Goal: Navigation & Orientation: Find specific page/section

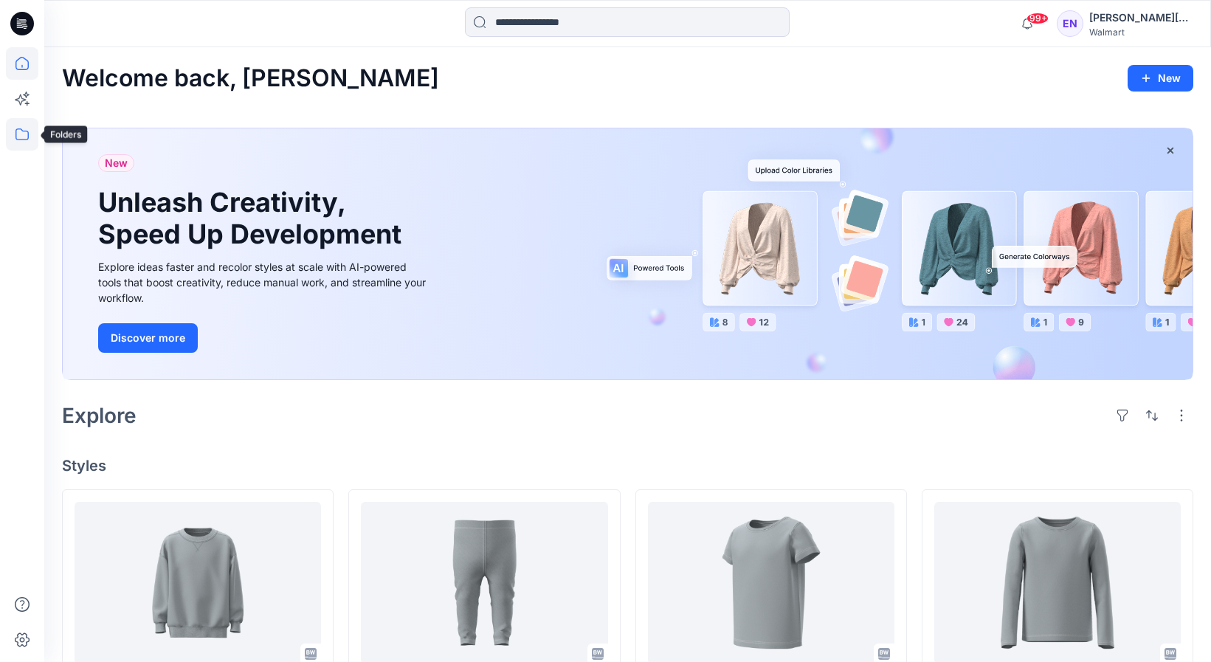
click at [23, 137] on icon at bounding box center [22, 134] width 32 height 32
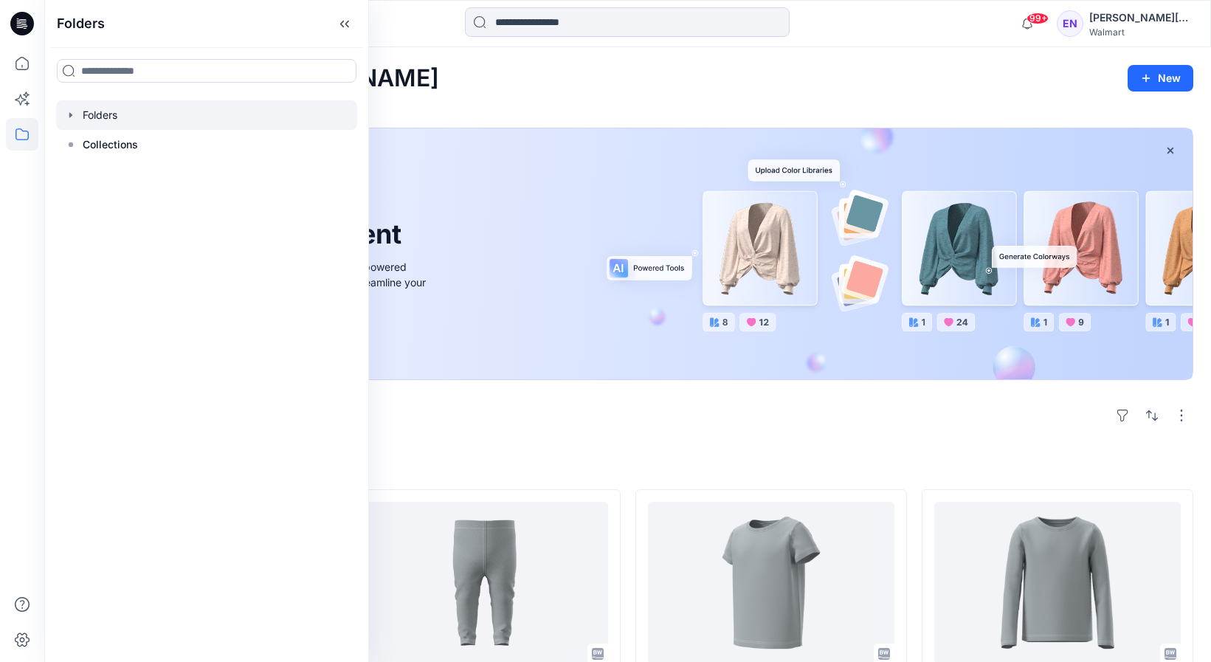
click at [97, 120] on div at bounding box center [206, 115] width 301 height 30
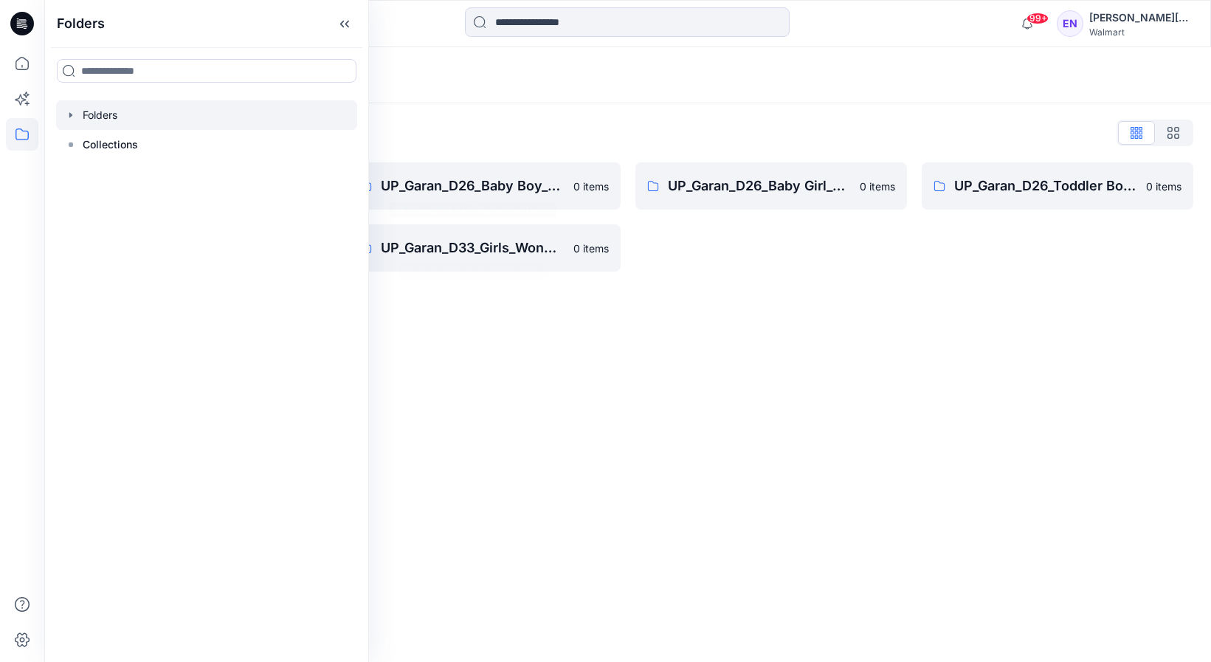
click at [446, 128] on div "Folders List" at bounding box center [627, 133] width 1131 height 24
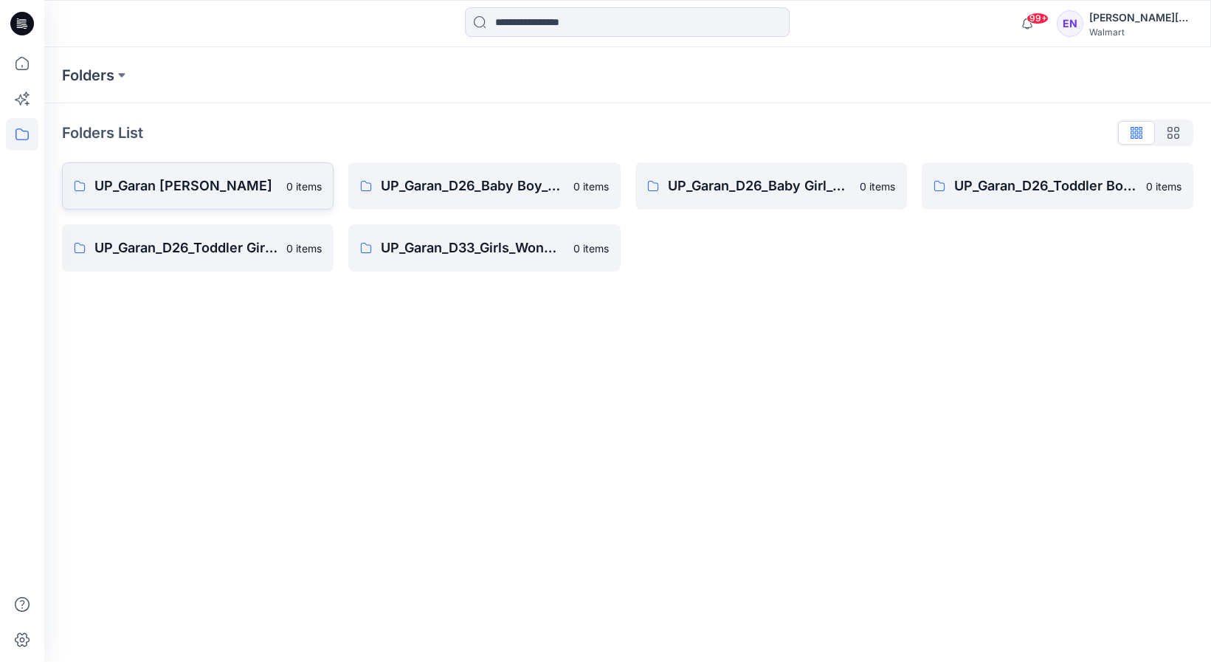
click at [241, 209] on link "UP_Garan [PERSON_NAME] 0 items" at bounding box center [198, 185] width 272 height 47
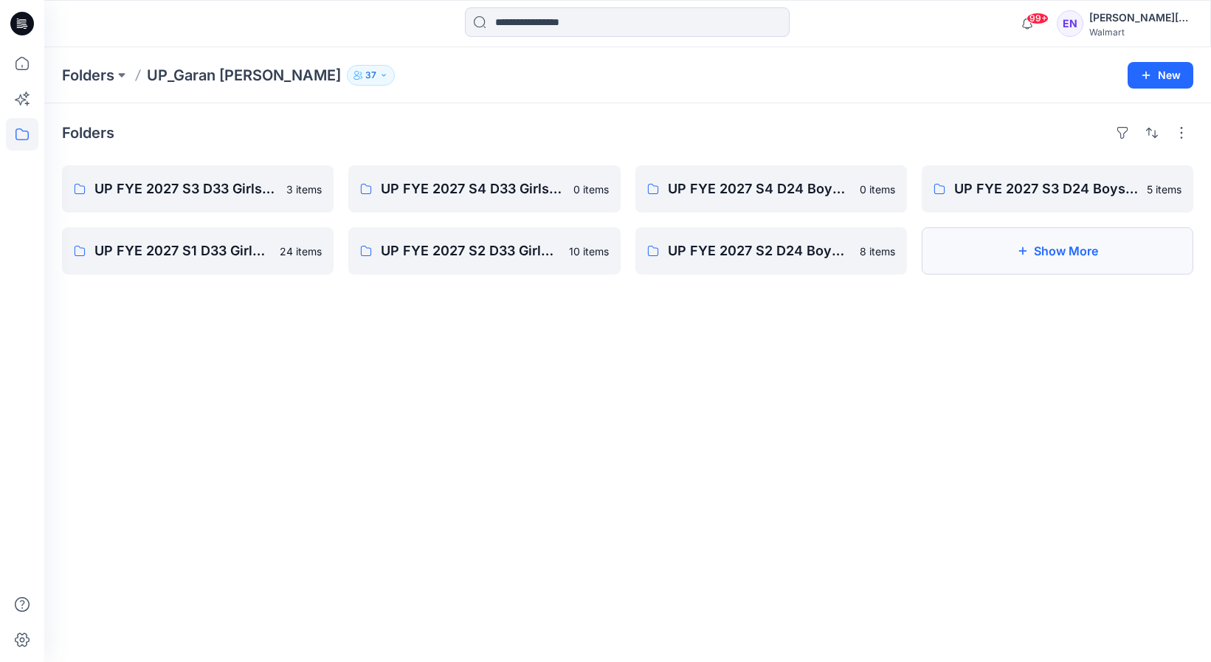
click at [1024, 244] on button "Show More" at bounding box center [1058, 250] width 272 height 47
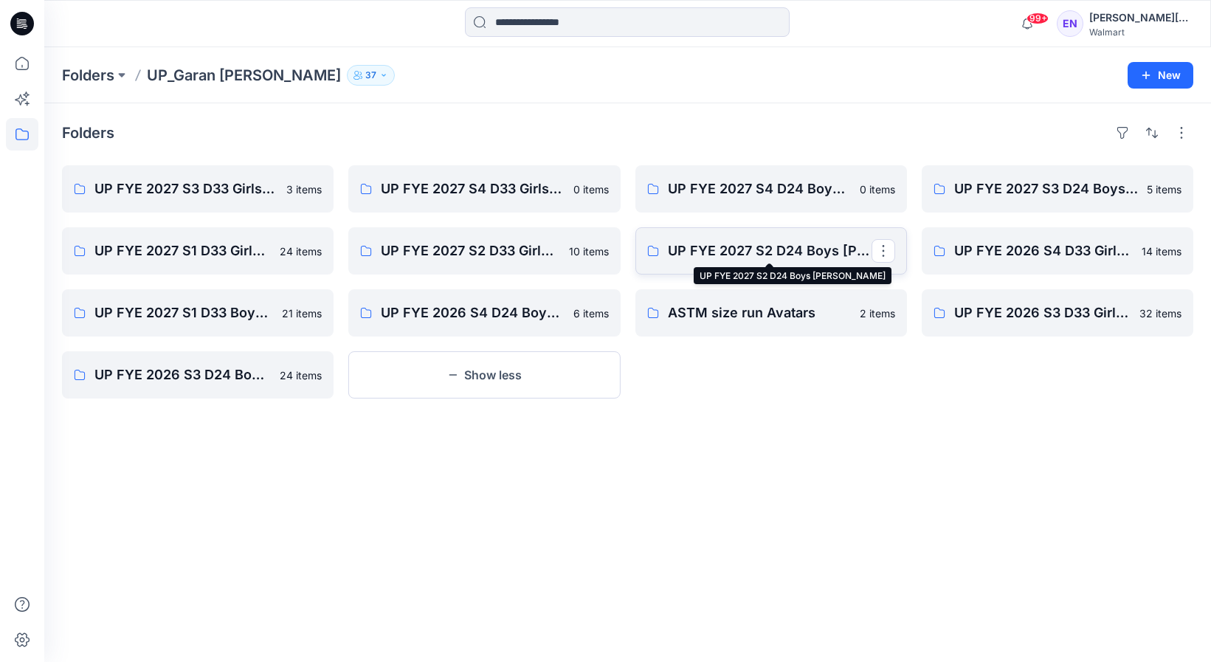
click at [773, 255] on p "UP FYE 2027 S2 D24 Boys [PERSON_NAME]" at bounding box center [770, 251] width 204 height 21
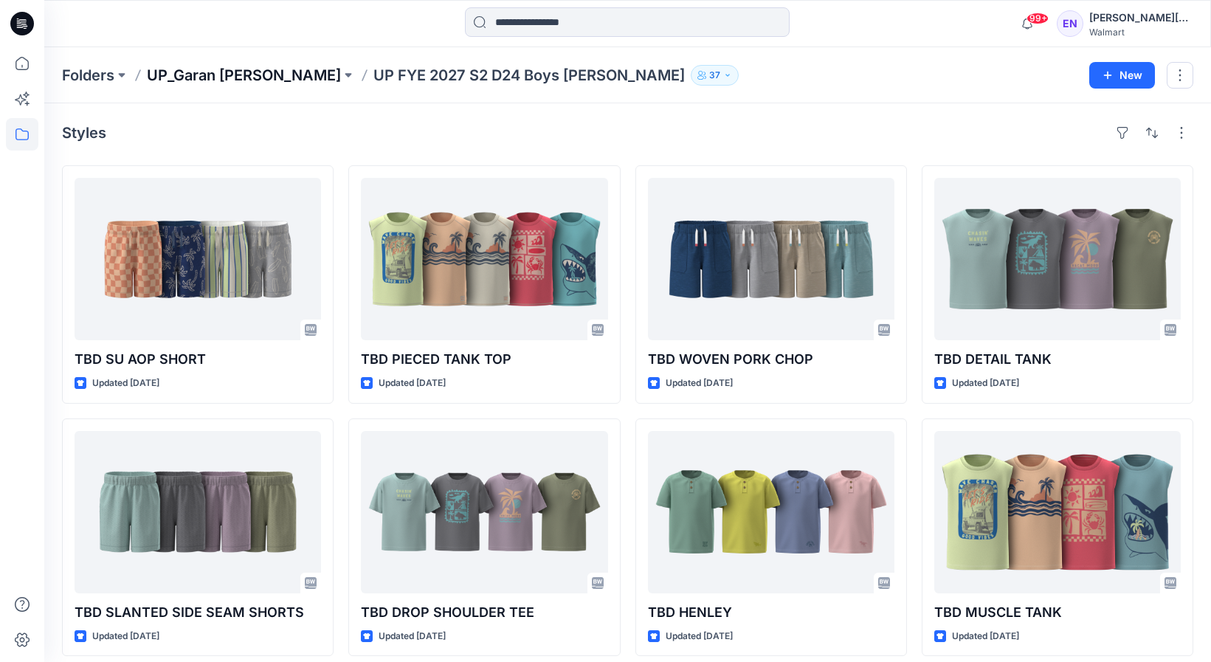
click at [213, 78] on p "UP_Garan [PERSON_NAME]" at bounding box center [244, 75] width 194 height 21
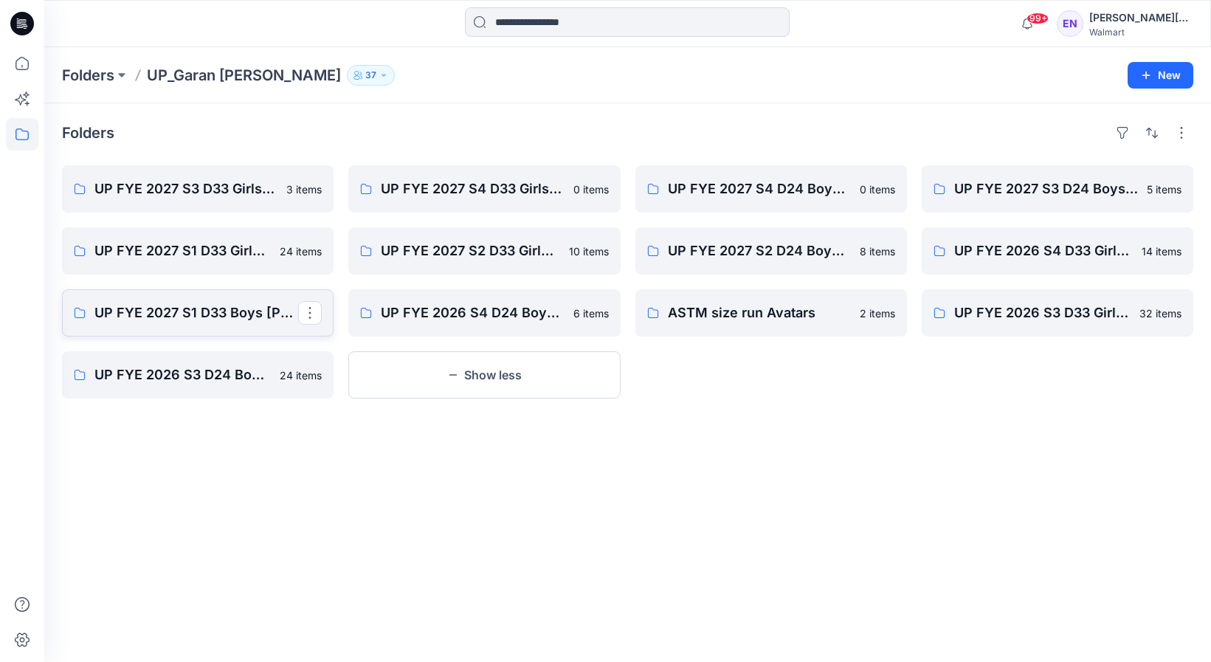
click at [267, 320] on p "UP FYE 2027 S1 D33 Boys [PERSON_NAME]" at bounding box center [196, 313] width 204 height 21
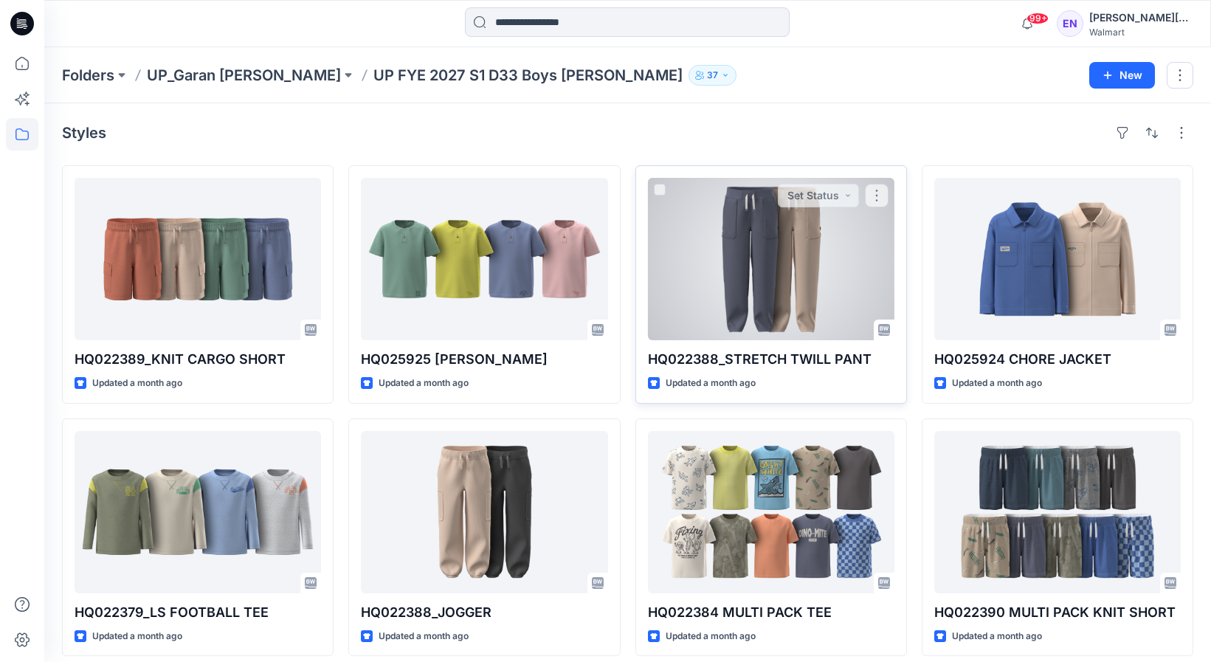
click at [846, 276] on div at bounding box center [771, 259] width 246 height 162
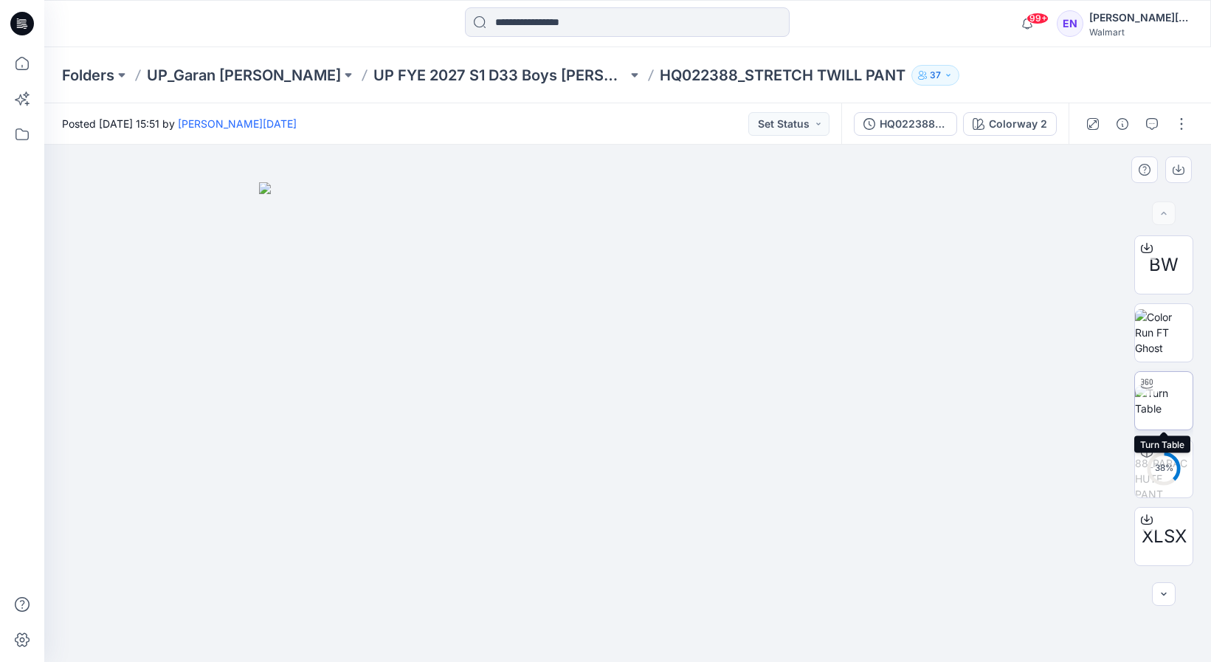
click at [1164, 412] on img at bounding box center [1164, 400] width 58 height 31
drag, startPoint x: 623, startPoint y: 641, endPoint x: 832, endPoint y: 616, distance: 210.3
click at [832, 616] on icon at bounding box center [630, 617] width 446 height 55
drag, startPoint x: 827, startPoint y: 617, endPoint x: 871, endPoint y: 522, distance: 104.0
click at [871, 522] on div at bounding box center [627, 403] width 1167 height 517
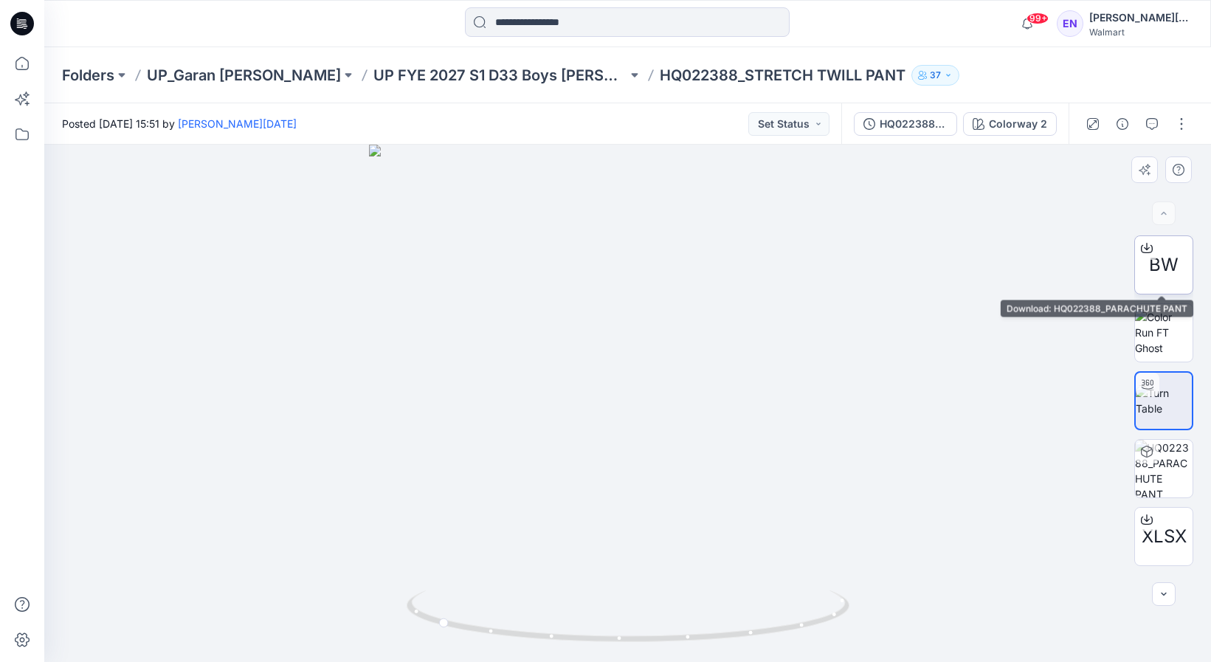
click at [1150, 278] on div "BW" at bounding box center [1163, 264] width 59 height 59
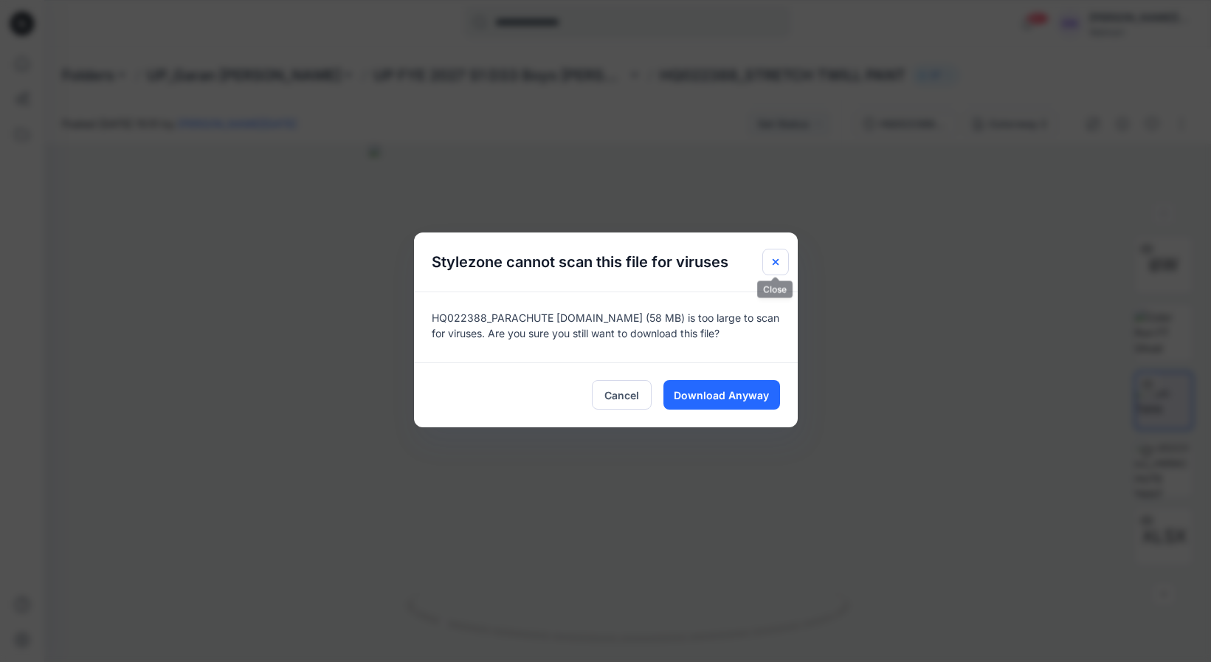
click at [773, 269] on button "Close" at bounding box center [775, 262] width 27 height 27
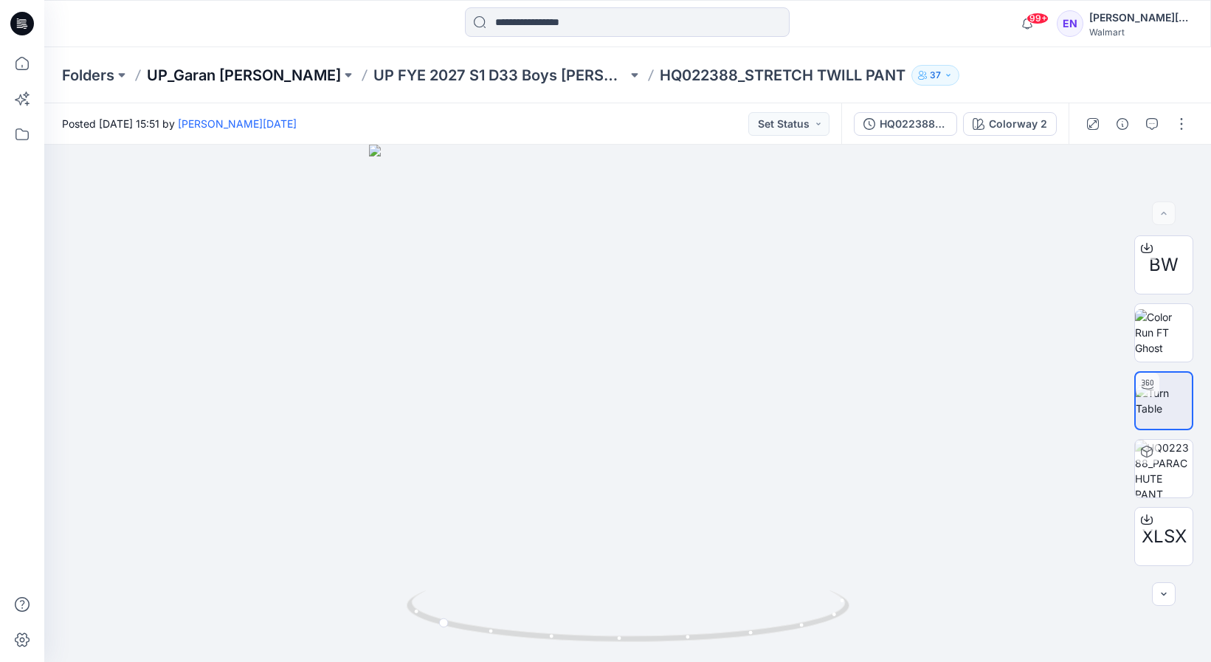
click at [244, 72] on p "UP_Garan [PERSON_NAME]" at bounding box center [244, 75] width 194 height 21
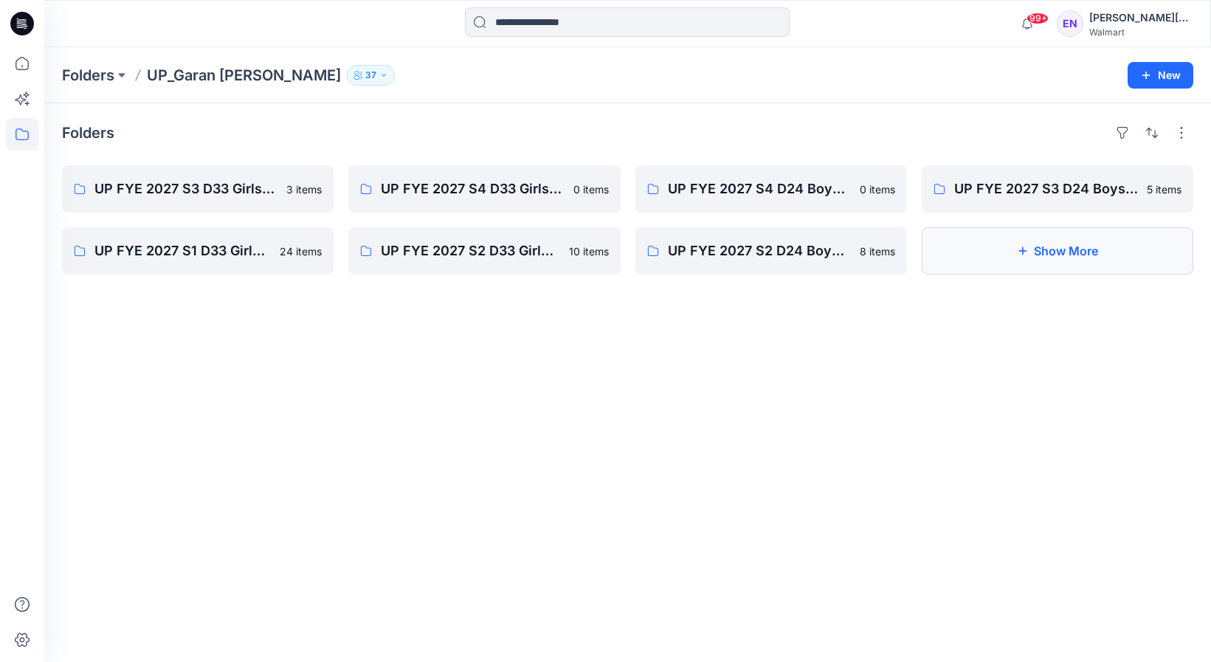
click at [992, 254] on button "Show More" at bounding box center [1058, 250] width 272 height 47
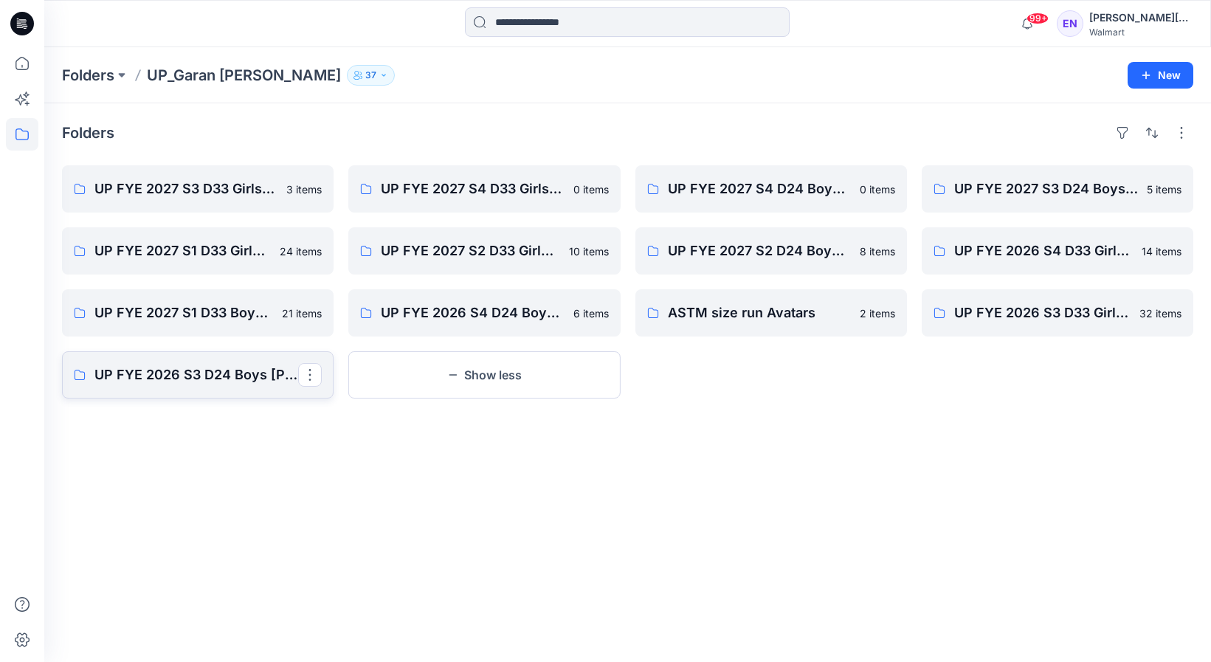
click at [216, 390] on link "UP FYE 2026 S3 D24 Boys [PERSON_NAME]" at bounding box center [198, 374] width 272 height 47
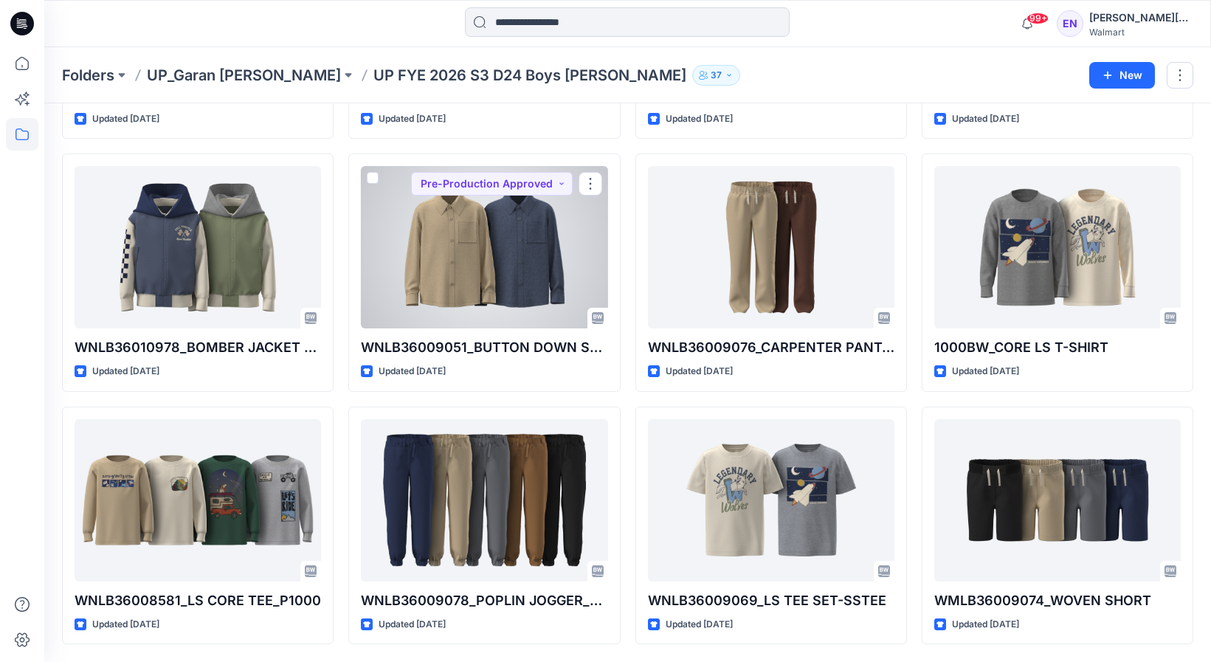
scroll to position [1000, 0]
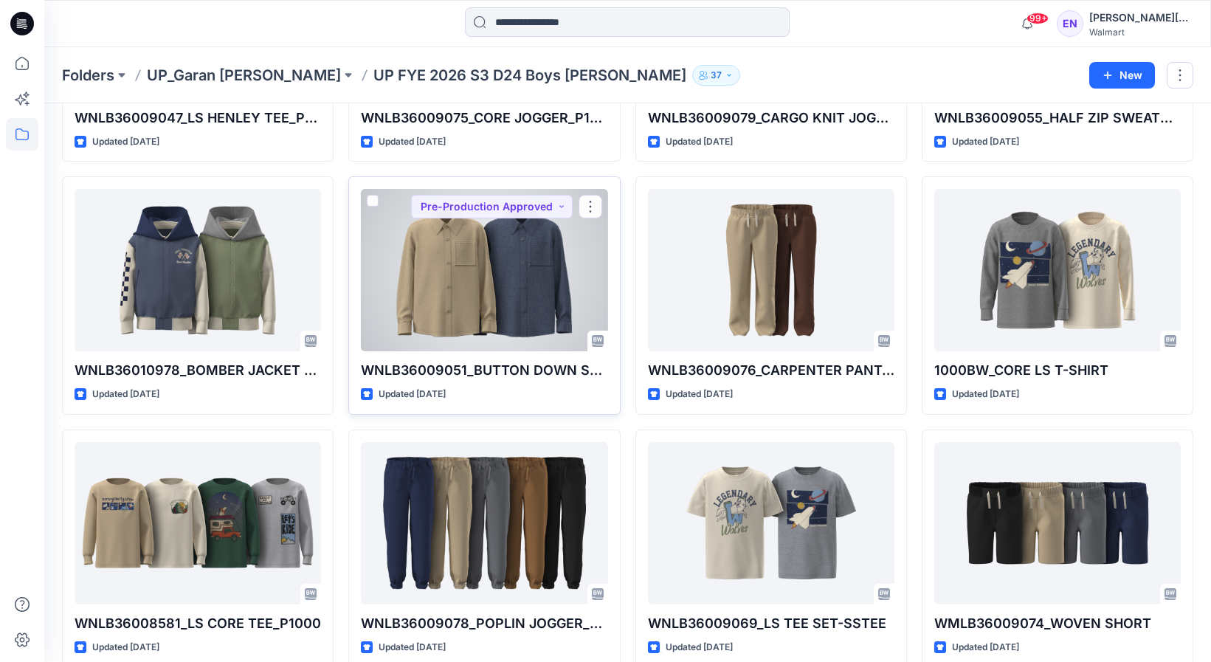
click at [531, 237] on div at bounding box center [484, 270] width 246 height 162
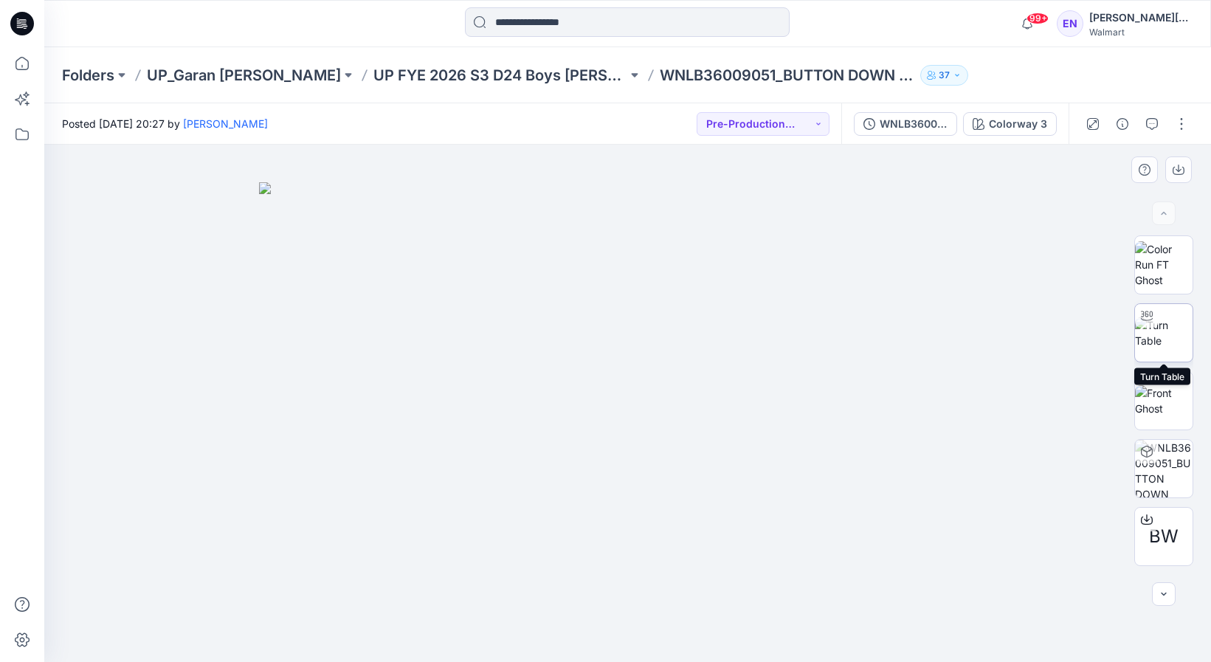
click at [1163, 321] on img at bounding box center [1164, 332] width 58 height 31
